Goal: Task Accomplishment & Management: Complete application form

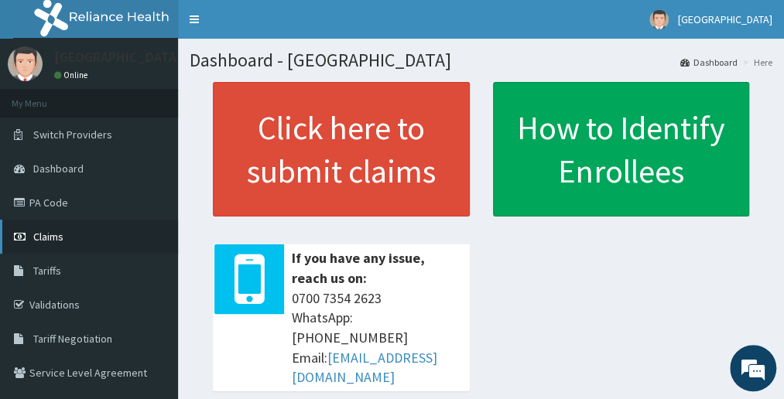
click at [54, 226] on link "Claims" at bounding box center [89, 237] width 178 height 34
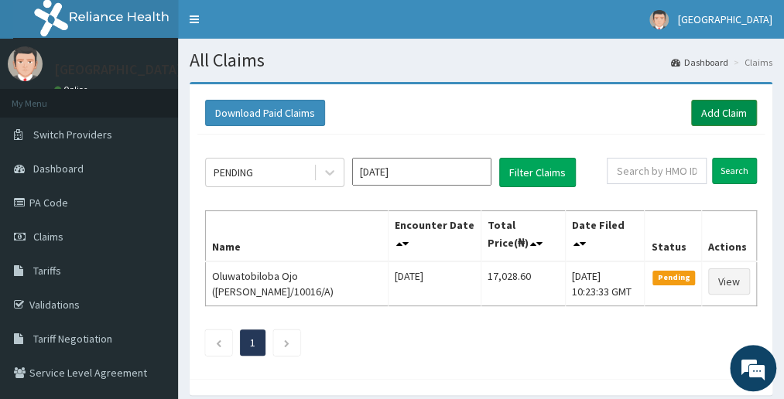
click at [723, 112] on link "Add Claim" at bounding box center [724, 113] width 66 height 26
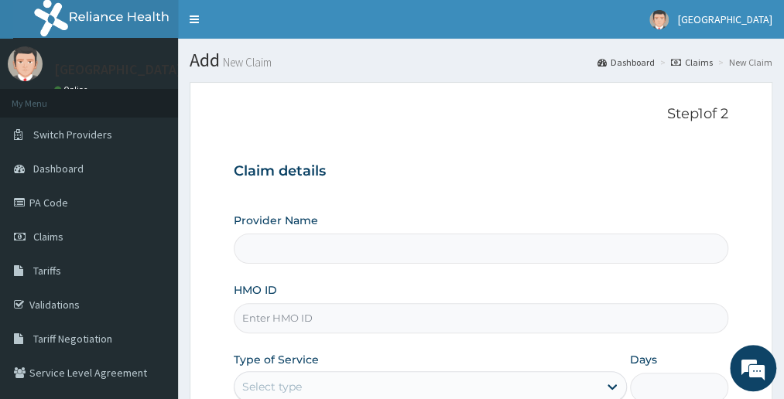
type input "[GEOGRAPHIC_DATA]"
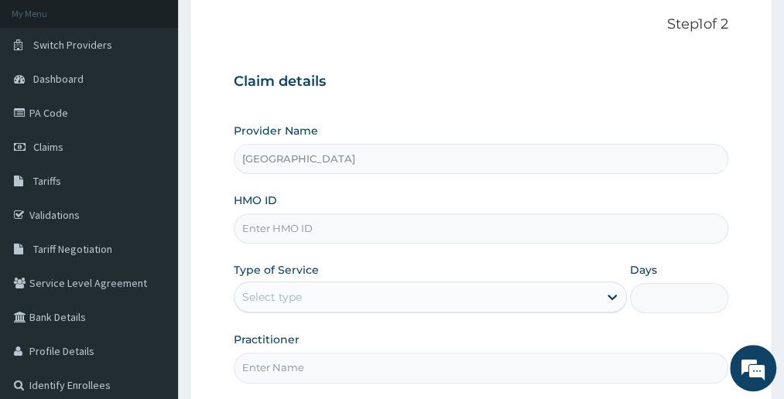
scroll to position [124, 0]
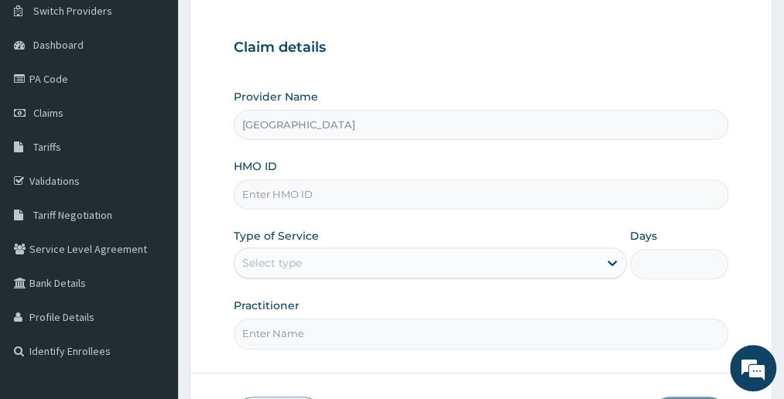
click at [326, 193] on input "HMO ID" at bounding box center [481, 195] width 494 height 30
type input "[PERSON_NAME]/10016/A"
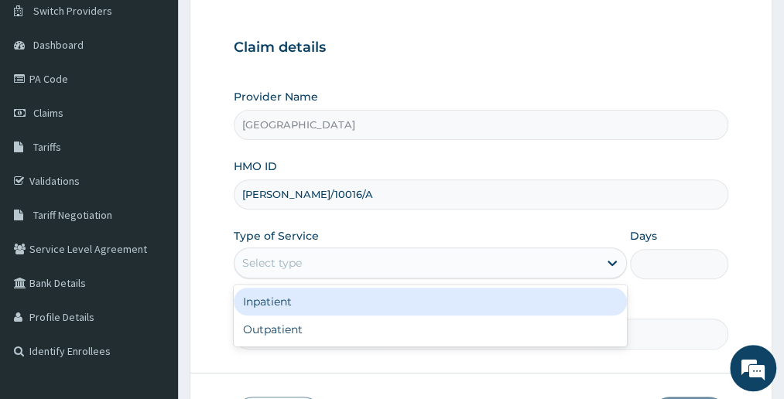
click at [319, 265] on div "Select type" at bounding box center [415, 263] width 363 height 25
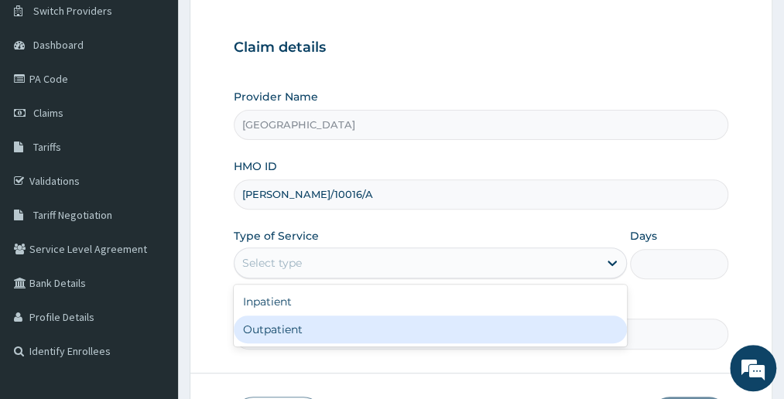
click at [309, 326] on div "Outpatient" at bounding box center [430, 330] width 392 height 28
type input "1"
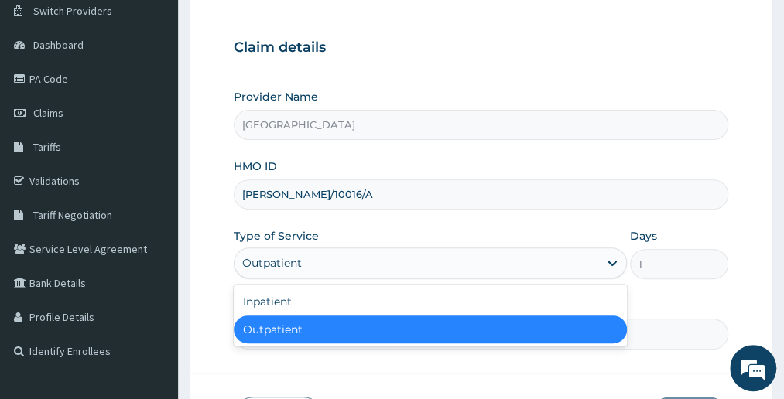
click at [309, 326] on div "Outpatient" at bounding box center [430, 330] width 392 height 28
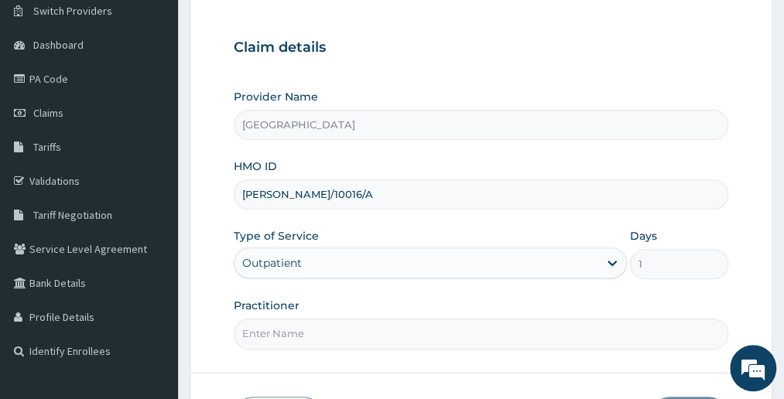
click at [349, 332] on input "Practitioner" at bounding box center [481, 334] width 494 height 30
type input "DOCTOR [PERSON_NAME]"
click at [467, 298] on div "Practitioner DOCTOR [PERSON_NAME]" at bounding box center [481, 323] width 494 height 51
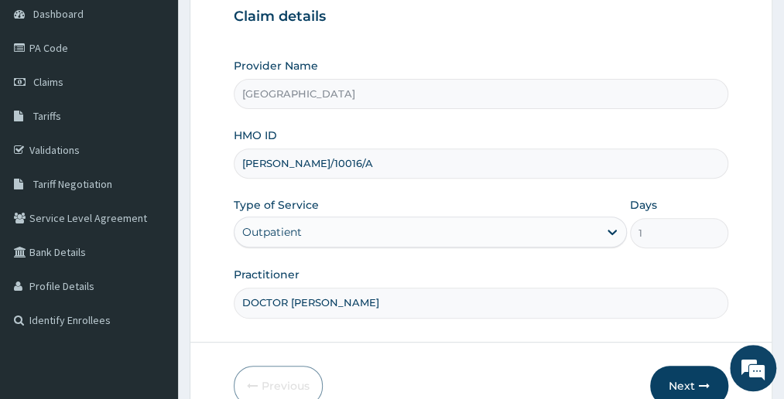
scroll to position [234, 0]
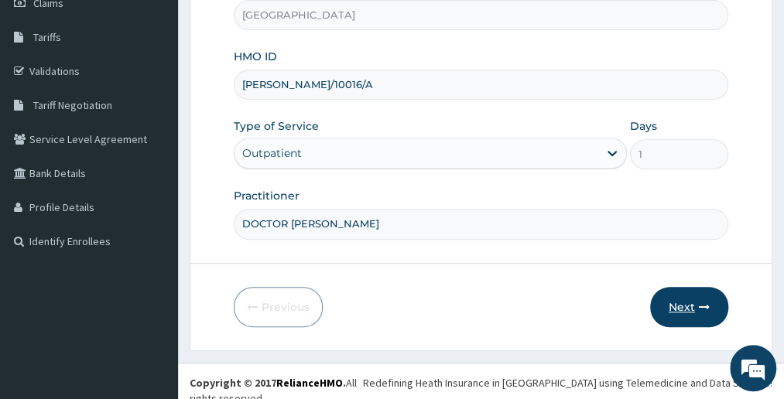
click at [678, 303] on button "Next" at bounding box center [689, 307] width 78 height 40
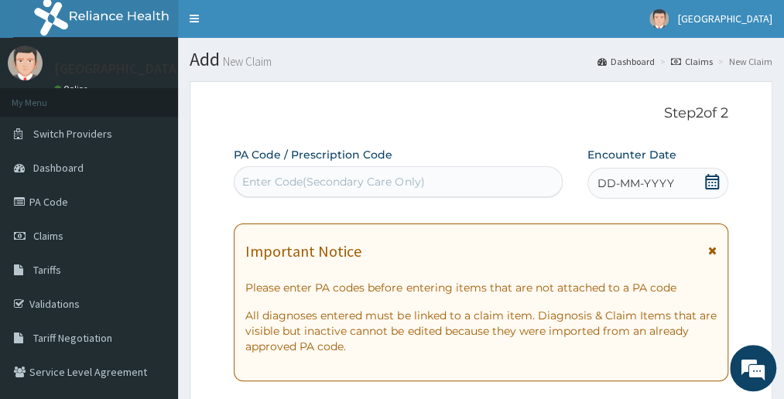
scroll to position [0, 0]
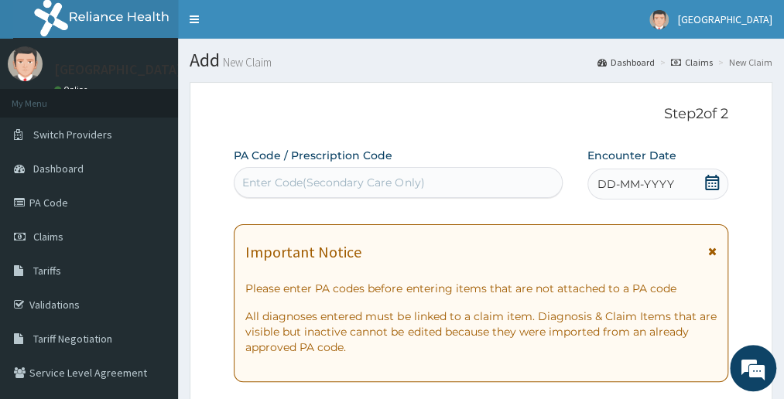
click at [618, 183] on span "DD-MM-YYYY" at bounding box center [635, 183] width 77 height 15
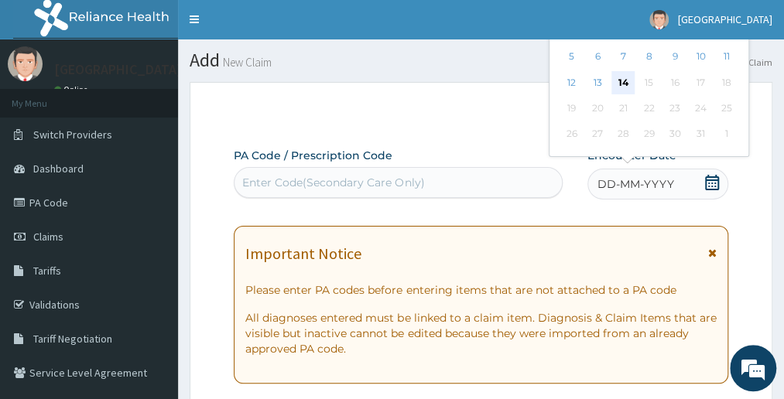
click at [621, 77] on div "14" at bounding box center [622, 82] width 23 height 23
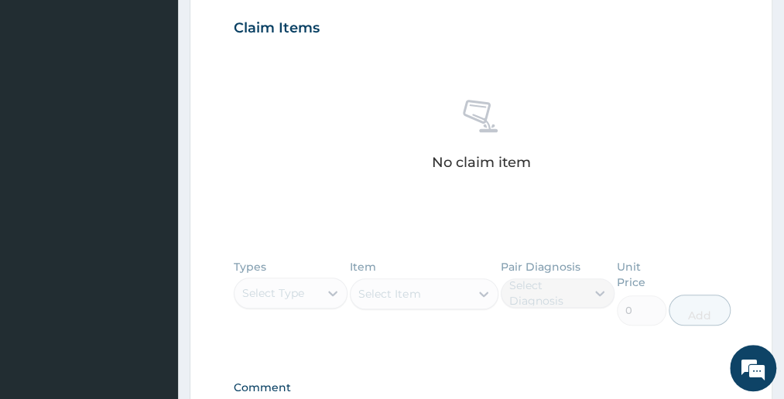
scroll to position [557, 0]
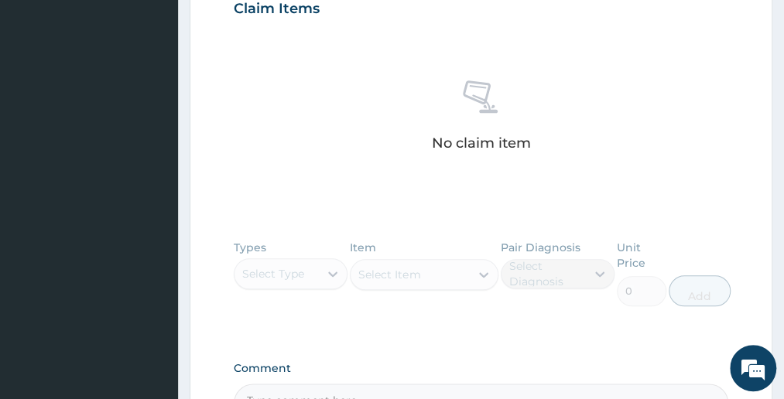
click at [288, 265] on div "Types Select Type Item Select Item Pair Diagnosis Select Diagnosis Unit Price 0…" at bounding box center [481, 284] width 494 height 105
click at [303, 273] on div "Types Select Type Item Select Item Pair Diagnosis Select Diagnosis Unit Price 0…" at bounding box center [481, 284] width 494 height 105
click at [286, 268] on div "Types Select Type Item Select Item Pair Diagnosis Select Diagnosis Unit Price 0…" at bounding box center [481, 284] width 494 height 105
click at [296, 273] on div "Types Select Type Item Select Item Pair Diagnosis Select Diagnosis Unit Price 0…" at bounding box center [481, 284] width 494 height 105
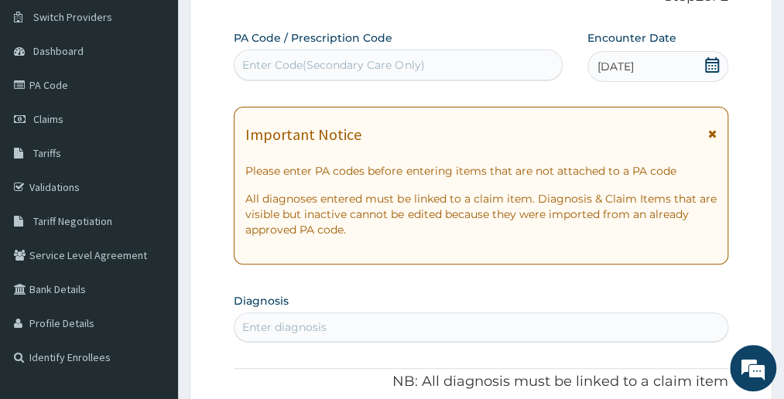
scroll to position [93, 0]
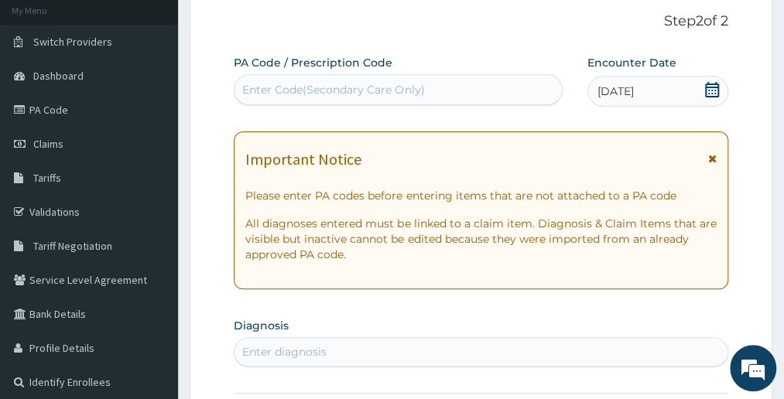
click at [350, 348] on div "Enter diagnosis" at bounding box center [480, 352] width 492 height 25
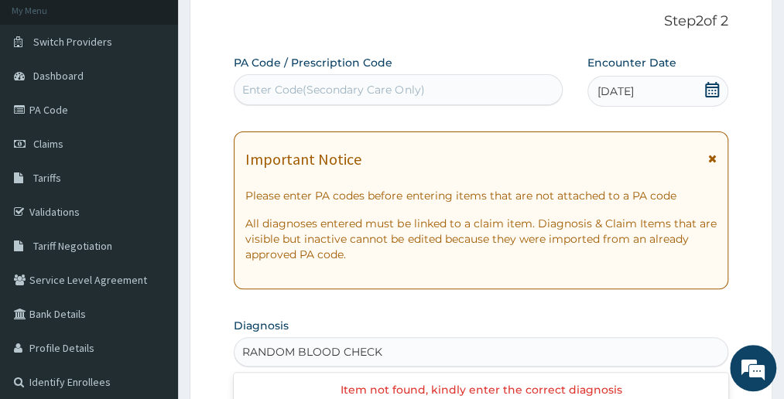
type input "RANDOM BLOOD CHECK"
click at [579, 314] on section "Diagnosis Use Up and Down to choose options, press Enter to select the currentl…" at bounding box center [481, 340] width 494 height 53
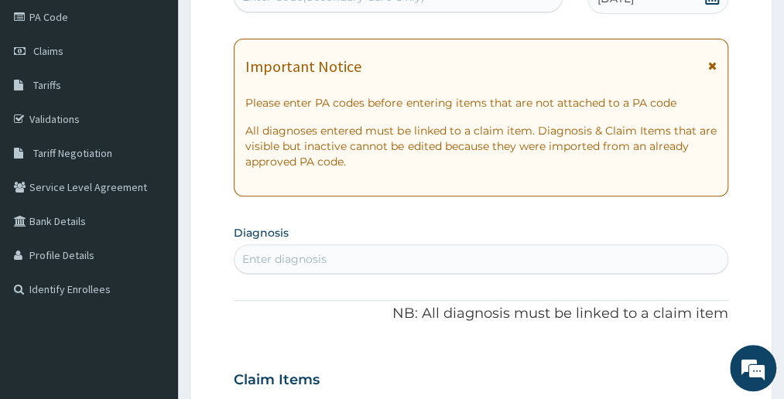
scroll to position [217, 0]
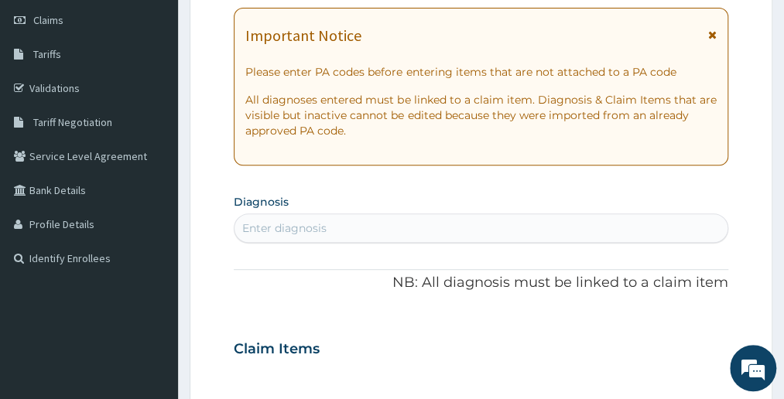
click at [354, 218] on div "Enter diagnosis" at bounding box center [480, 228] width 492 height 25
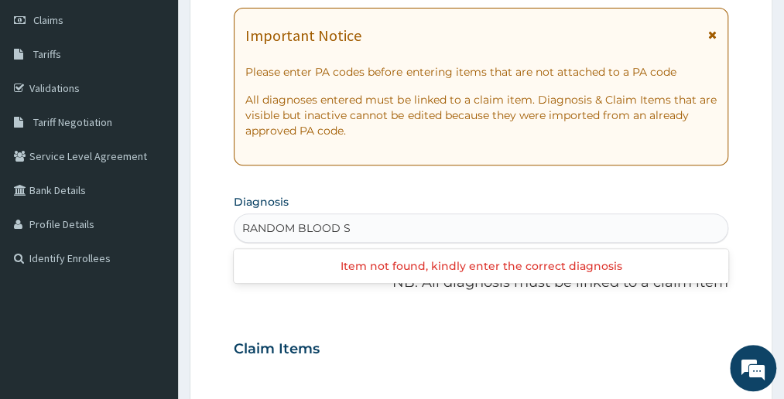
type input "RANDOM BLOOD SU"
click at [354, 218] on div "RANDOM BLOOD SU" at bounding box center [480, 228] width 492 height 25
click at [354, 218] on div "Enter diagnosis" at bounding box center [480, 228] width 492 height 25
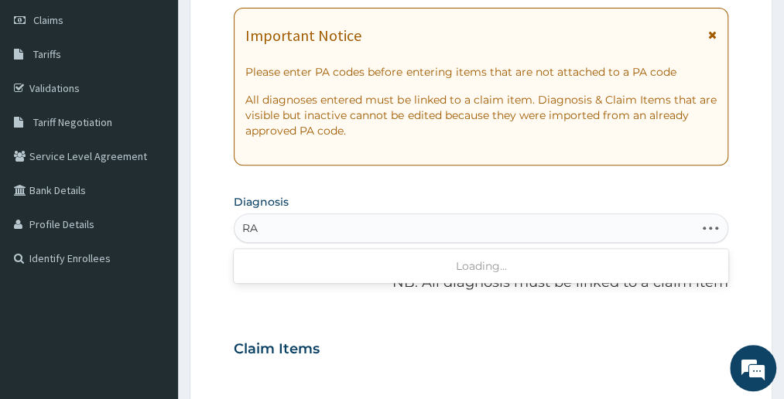
type input "R"
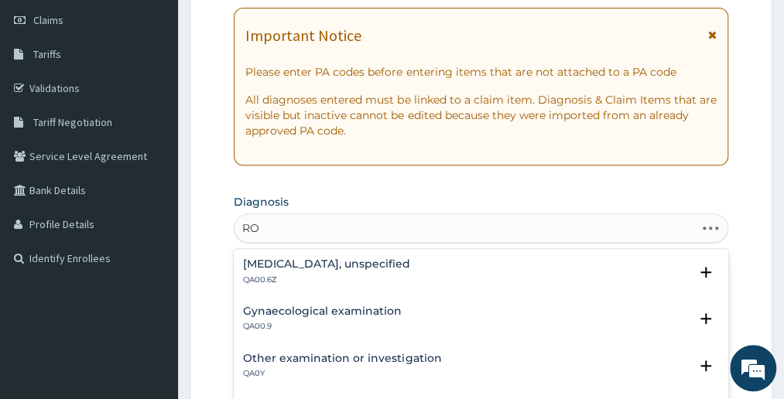
type input "R"
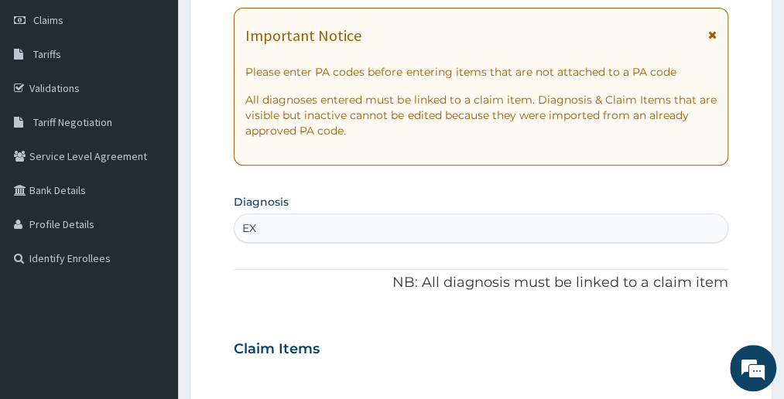
type input "E"
type input "S"
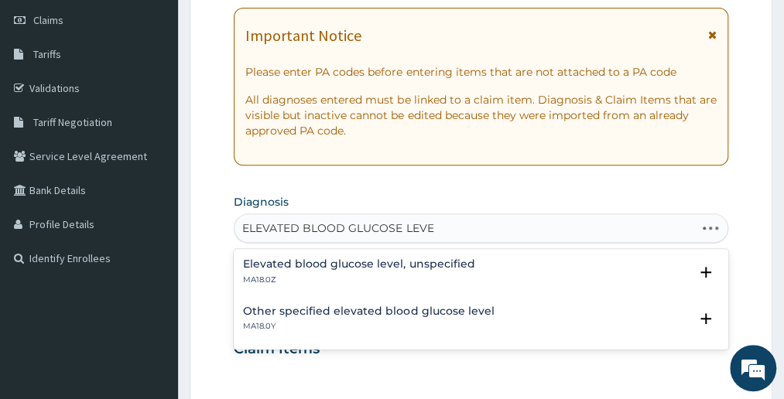
type input "ELEVATED BLOOD GLUCOSE LEVEL"
click at [385, 258] on h4 "Elevated blood glucose level, unspecified" at bounding box center [358, 264] width 231 height 12
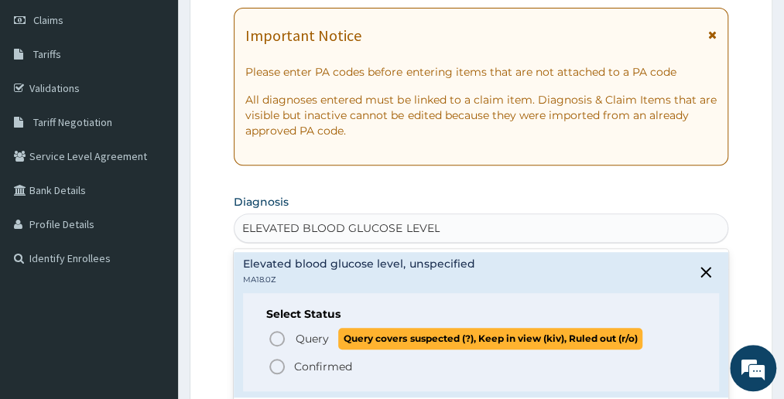
click at [278, 328] on span "Query Query covers suspected (?), Keep in view (kiv), Ruled out (r/o)" at bounding box center [481, 338] width 427 height 21
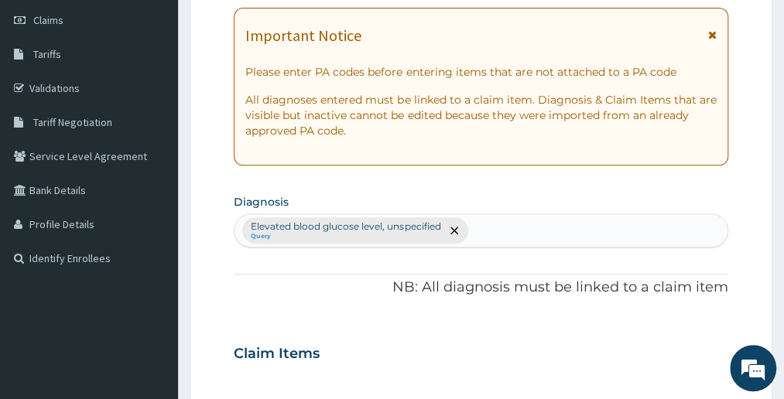
click at [471, 337] on div "Claim Items" at bounding box center [481, 350] width 494 height 40
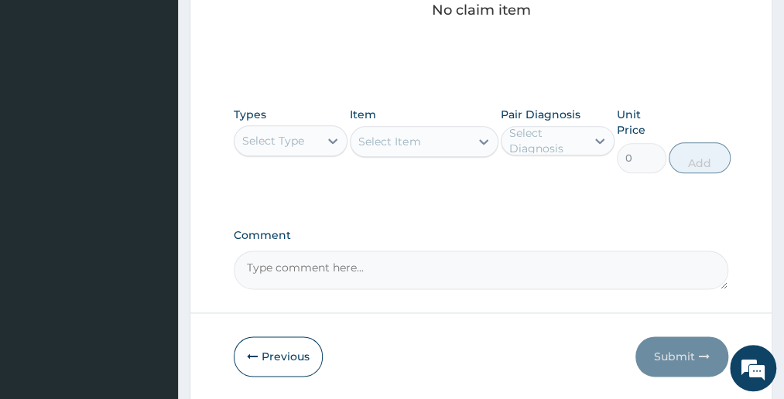
scroll to position [712, 0]
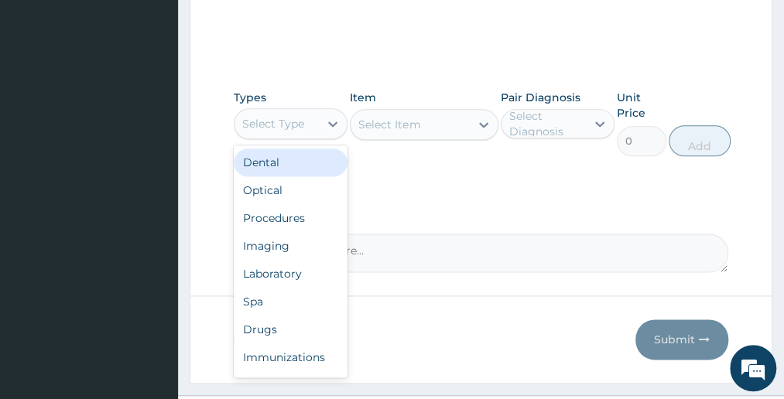
click at [291, 117] on div "Select Type" at bounding box center [273, 123] width 62 height 15
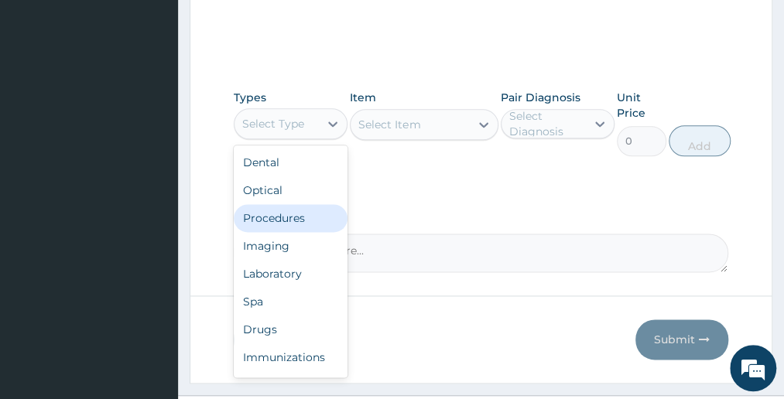
click at [276, 224] on div "Procedures" at bounding box center [291, 218] width 114 height 28
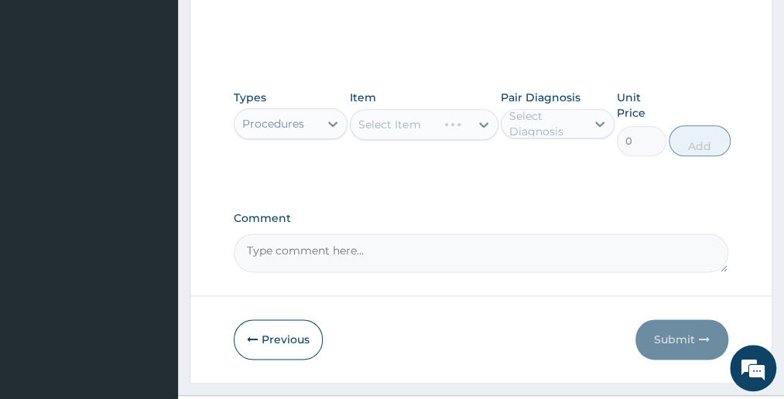
click at [419, 110] on div "Select Item" at bounding box center [424, 124] width 149 height 31
click at [426, 128] on div "Select Item" at bounding box center [410, 124] width 119 height 25
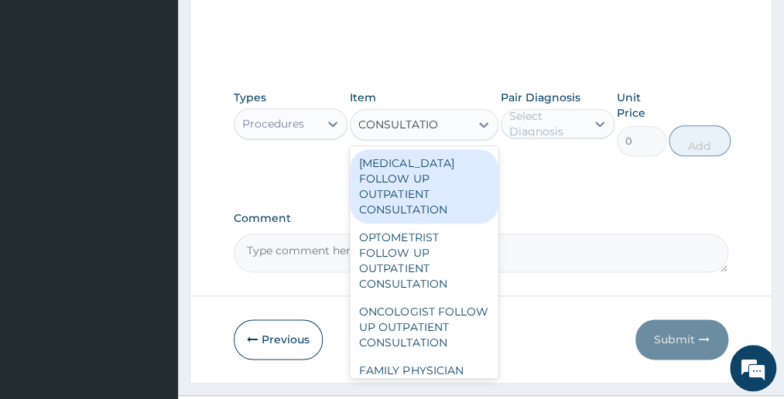
type input "CONSULTATION"
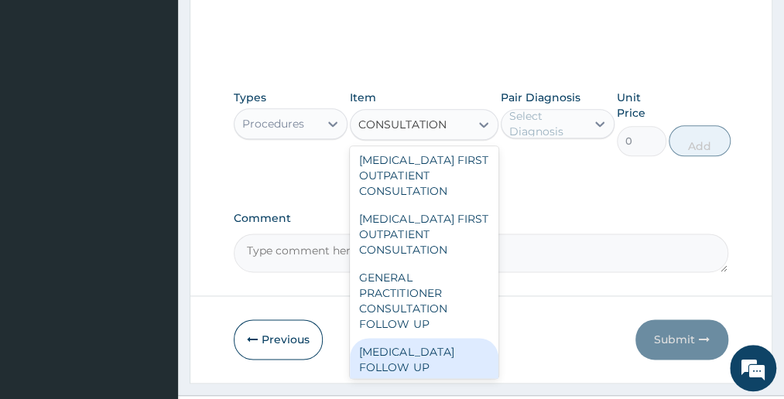
scroll to position [774, 0]
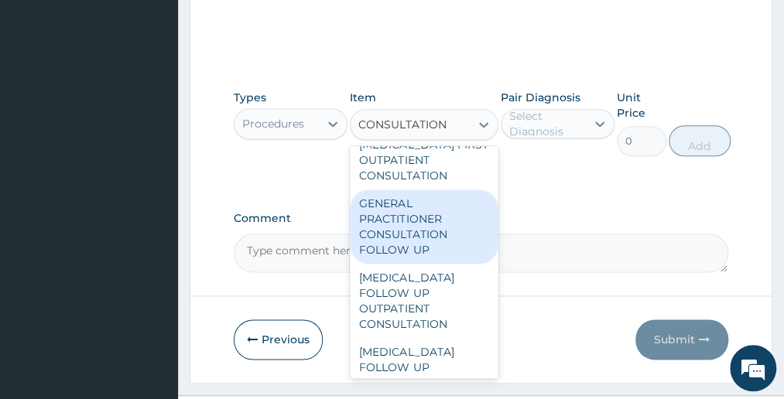
click at [404, 231] on div "GENERAL PRACTITIONER CONSULTATION FOLLOW UP" at bounding box center [424, 227] width 149 height 74
type input "1875"
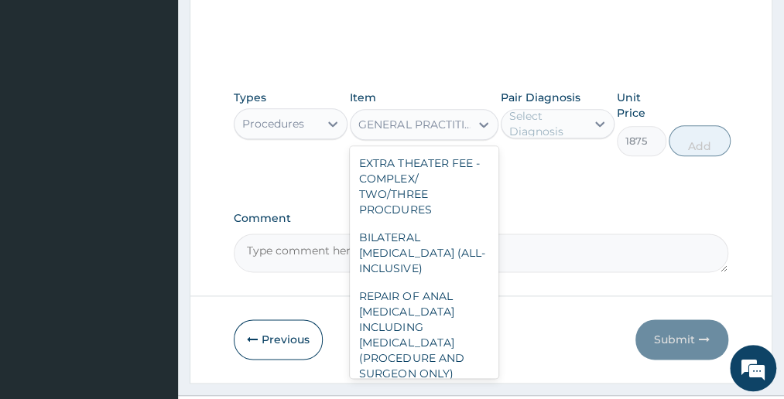
click at [458, 122] on div "GENERAL PRACTITIONER CONSULTATION FOLLOW UP" at bounding box center [414, 124] width 113 height 15
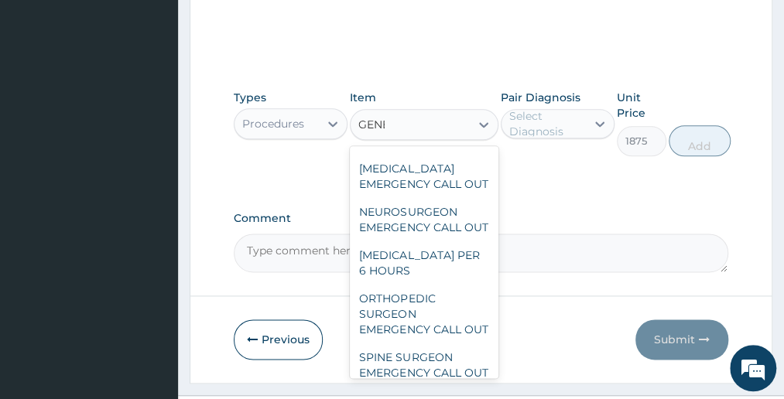
scroll to position [447, 0]
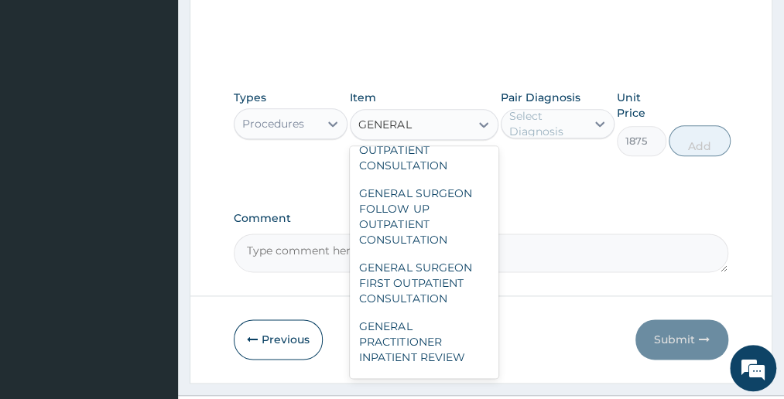
type input "GENERAL P"
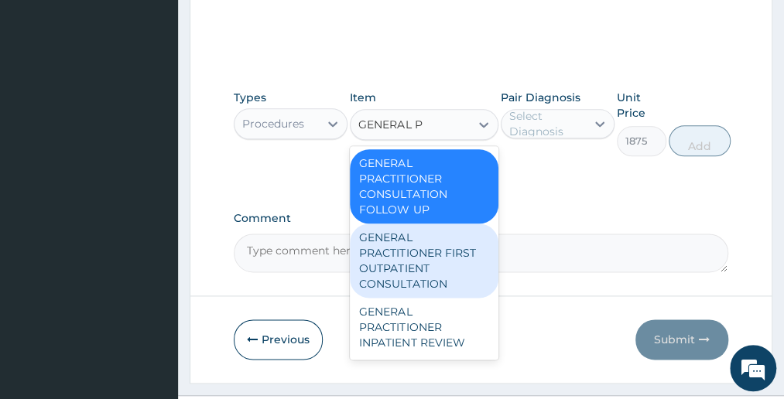
click at [434, 260] on div "GENERAL PRACTITIONER FIRST OUTPATIENT CONSULTATION" at bounding box center [424, 261] width 149 height 74
type input "3750"
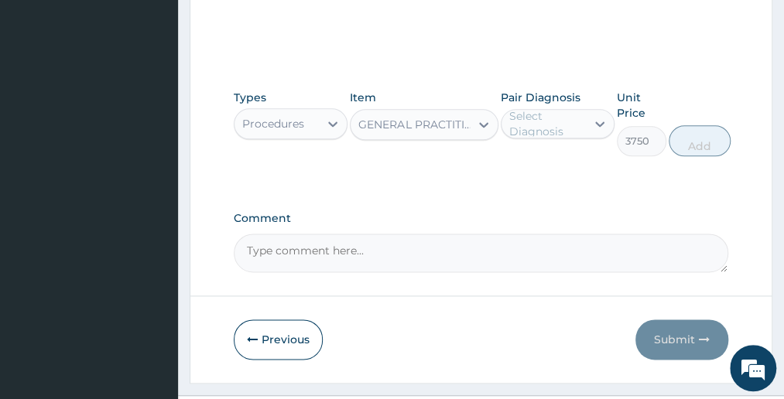
click at [557, 115] on div "Select Diagnosis" at bounding box center [546, 123] width 75 height 31
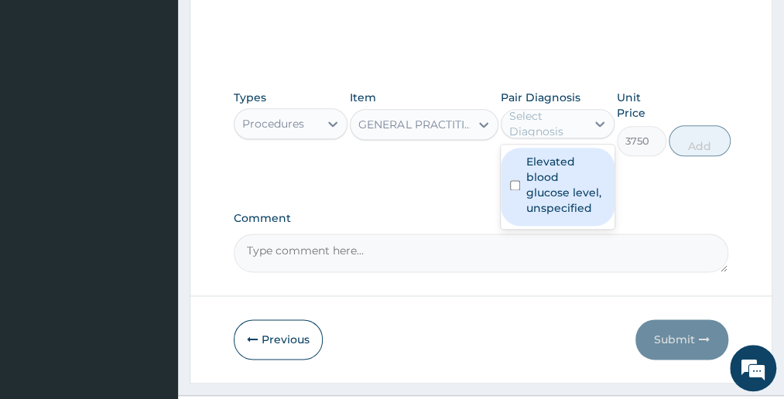
click at [510, 182] on input "checkbox" at bounding box center [515, 185] width 10 height 10
checkbox input "true"
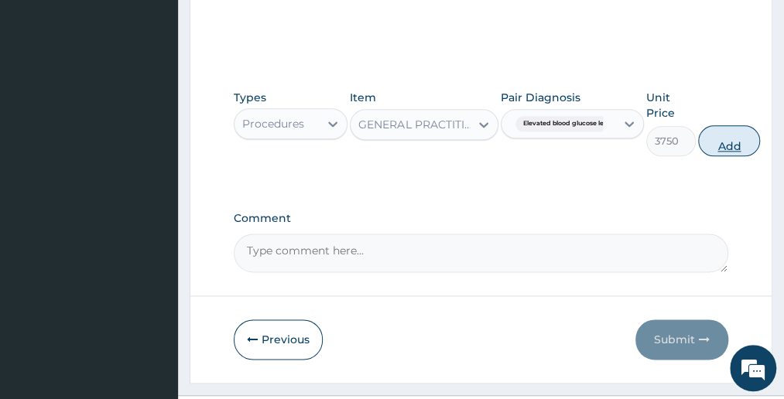
click at [729, 145] on button "Add" at bounding box center [729, 140] width 62 height 31
type input "0"
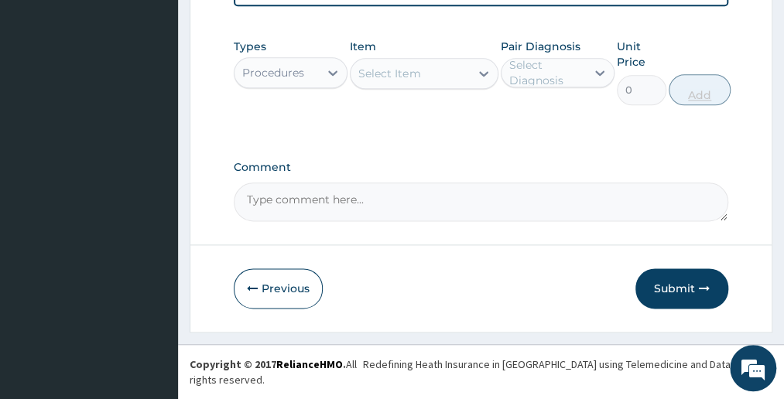
scroll to position [463, 0]
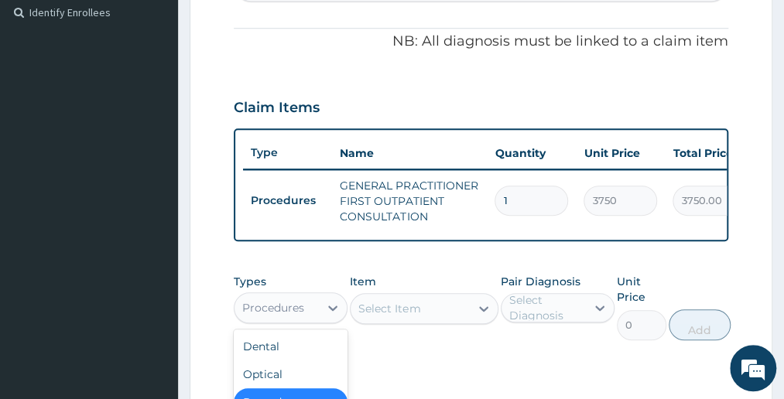
click at [302, 316] on div "Procedures" at bounding box center [273, 307] width 62 height 15
click at [312, 272] on div "PA Code / Prescription Code Enter Code(Secondary Care Only) Encounter Date [DAT…" at bounding box center [481, 71] width 494 height 772
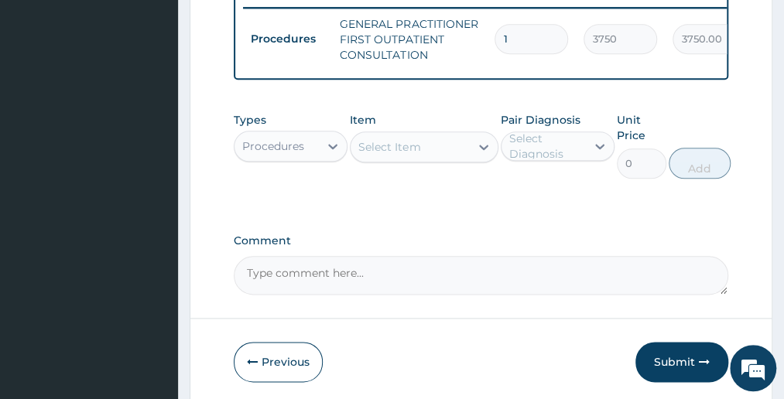
scroll to position [649, 0]
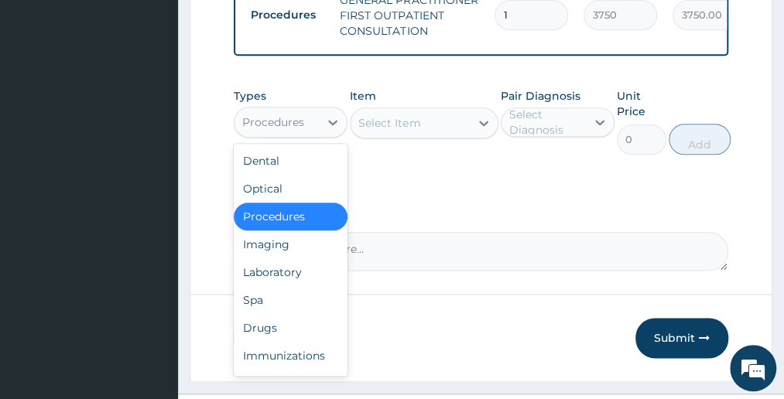
click at [303, 126] on div "Procedures" at bounding box center [273, 122] width 62 height 15
click at [289, 279] on div "Laboratory" at bounding box center [291, 272] width 114 height 28
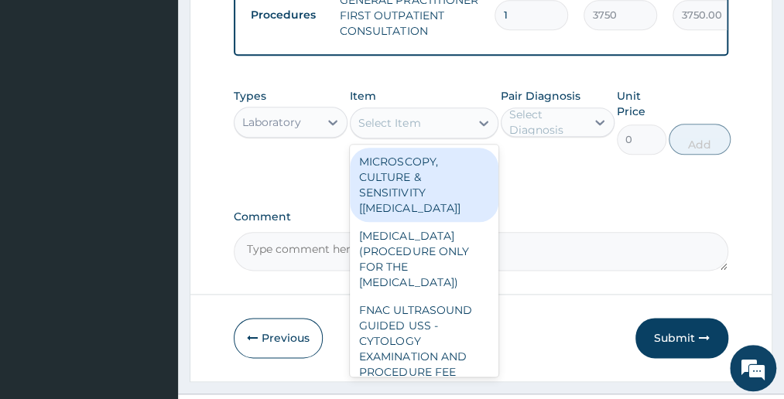
click at [422, 132] on div "Select Item" at bounding box center [410, 123] width 119 height 25
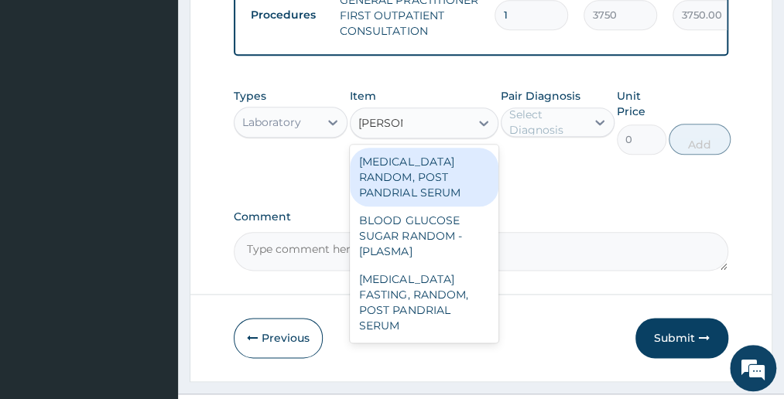
type input "RANDOM"
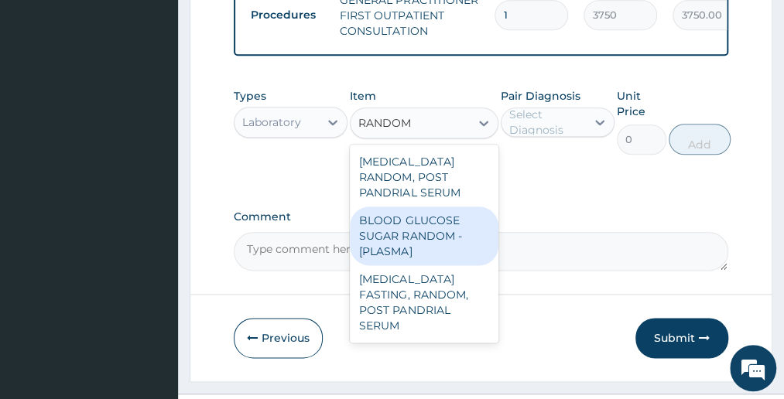
click at [423, 245] on div "BLOOD GLUCOSE SUGAR RANDOM - [PLASMA]" at bounding box center [424, 236] width 149 height 59
type input "1875"
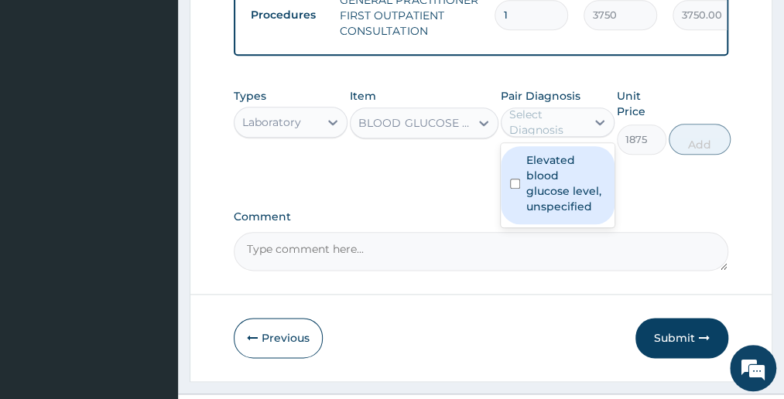
click at [536, 126] on div "Select Diagnosis" at bounding box center [546, 122] width 75 height 31
click at [511, 189] on input "checkbox" at bounding box center [515, 184] width 10 height 10
checkbox input "true"
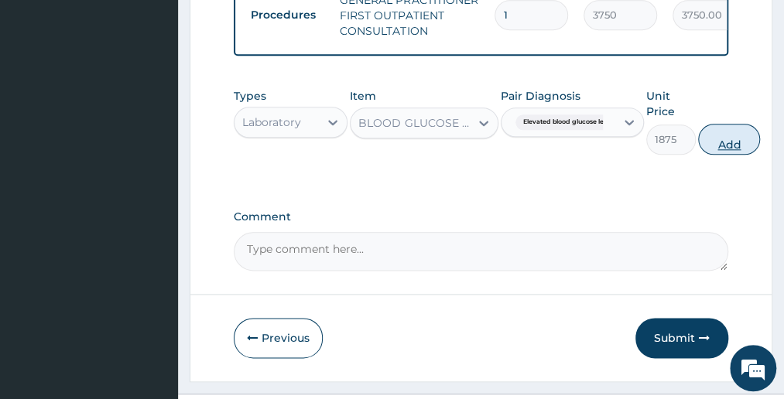
click at [731, 149] on button "Add" at bounding box center [729, 139] width 62 height 31
type input "0"
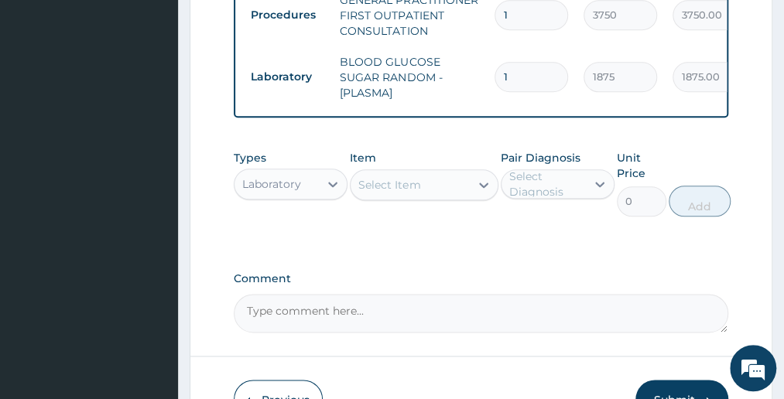
type input "0"
type input "0.00"
type input "1"
type input "1875.00"
type input "0"
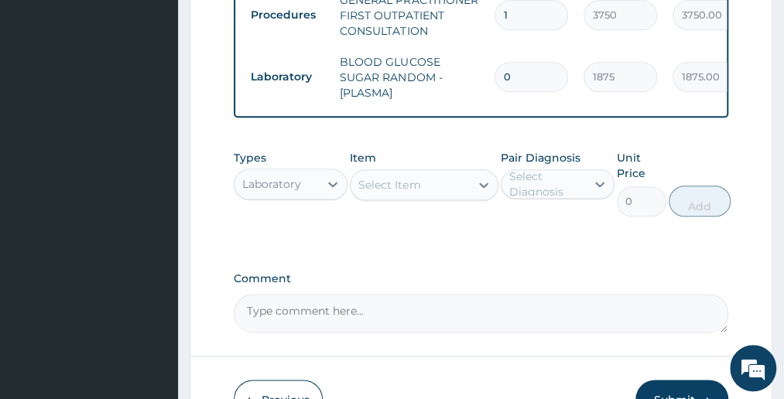
type input "0.00"
type input "1"
type input "1875.00"
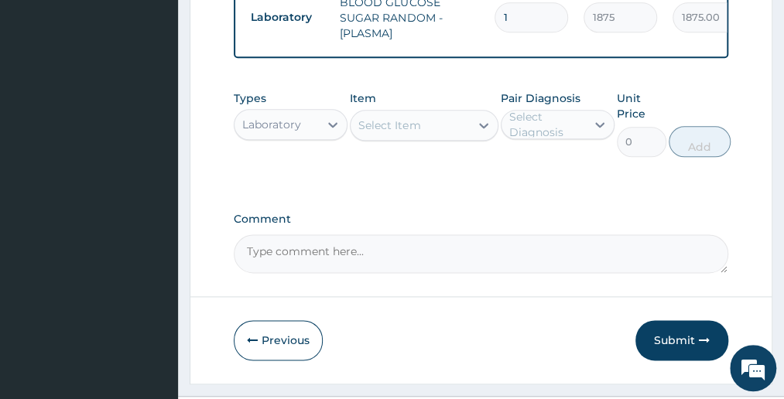
scroll to position [754, 0]
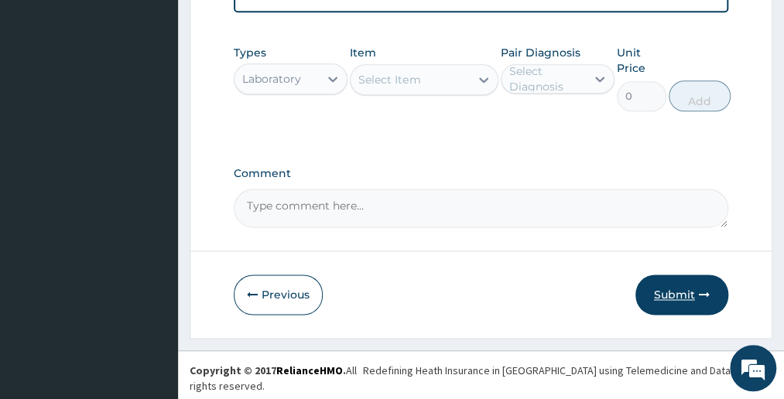
click at [686, 300] on button "Submit" at bounding box center [681, 295] width 93 height 40
